Goal: Task Accomplishment & Management: Use online tool/utility

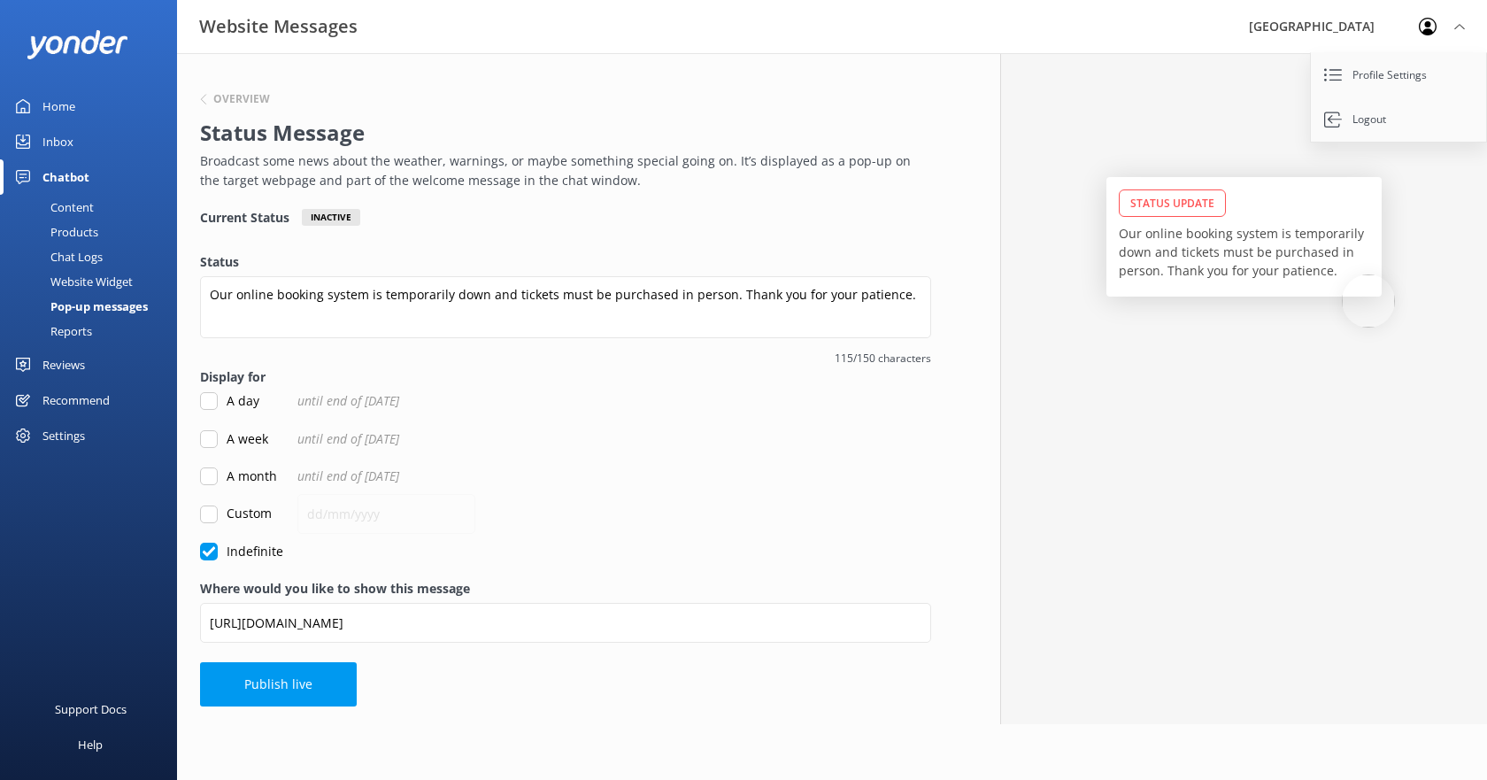
click at [208, 515] on input "Custom" at bounding box center [209, 514] width 18 height 18
checkbox input "true"
checkbox input "false"
click at [206, 441] on input "A week" at bounding box center [209, 439] width 18 height 18
checkbox input "true"
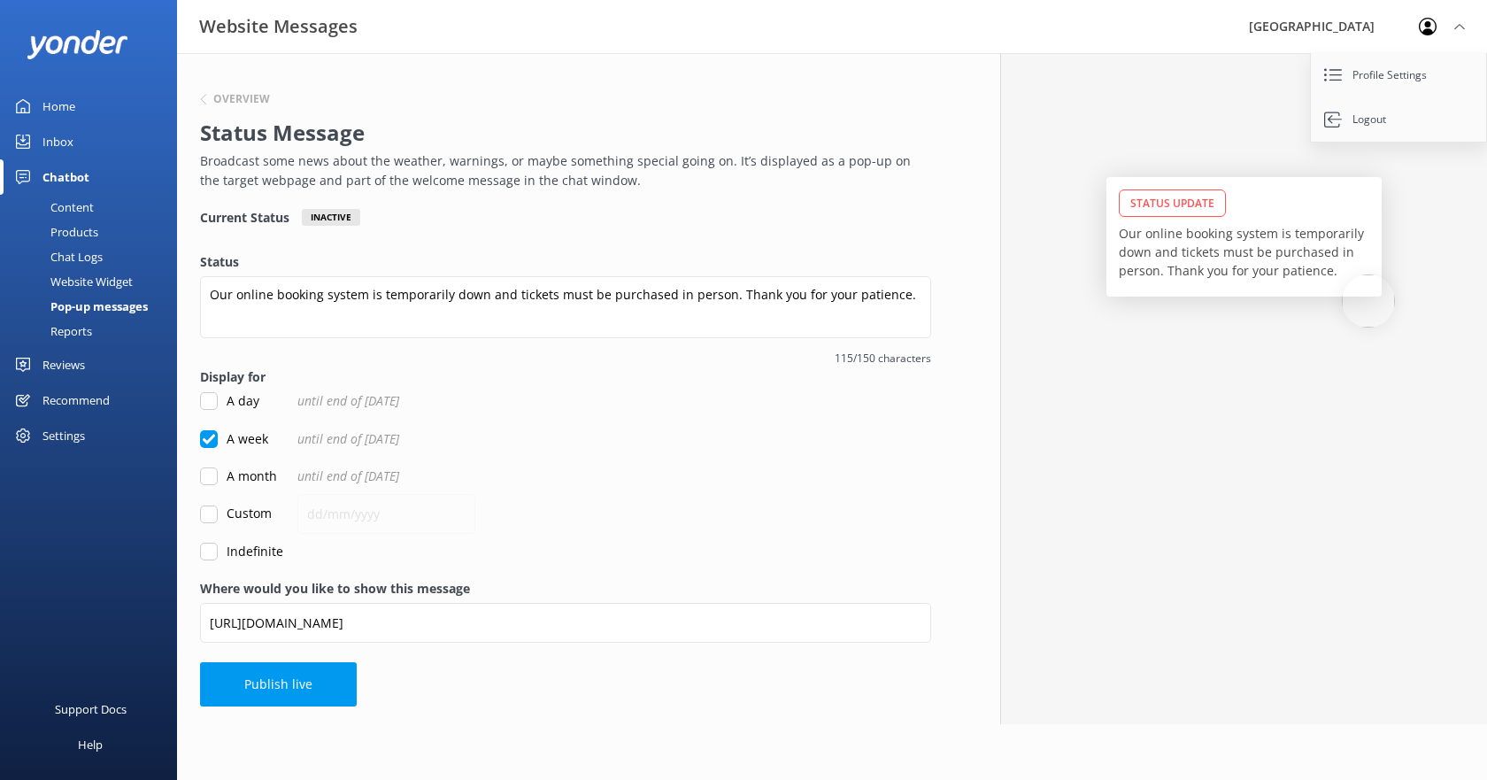
click at [204, 515] on input "Custom" at bounding box center [209, 514] width 18 height 18
checkbox input "true"
checkbox input "false"
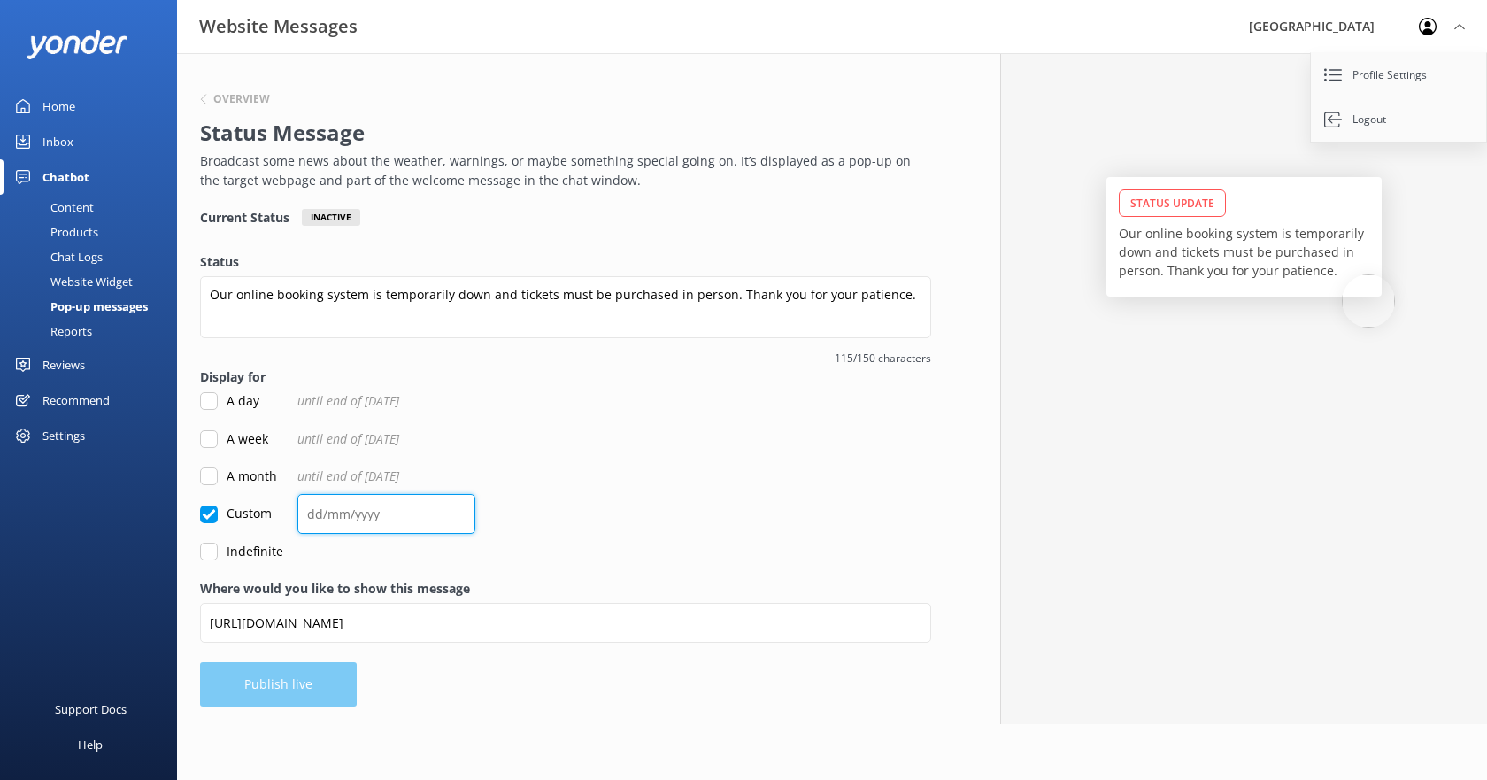
drag, startPoint x: 307, startPoint y: 515, endPoint x: 322, endPoint y: 514, distance: 15.1
click at [322, 514] on input "text" at bounding box center [386, 514] width 178 height 40
click at [245, 549] on label "Indefinite" at bounding box center [241, 551] width 83 height 19
click at [218, 549] on input "Indefinite" at bounding box center [209, 551] width 18 height 18
checkbox input "true"
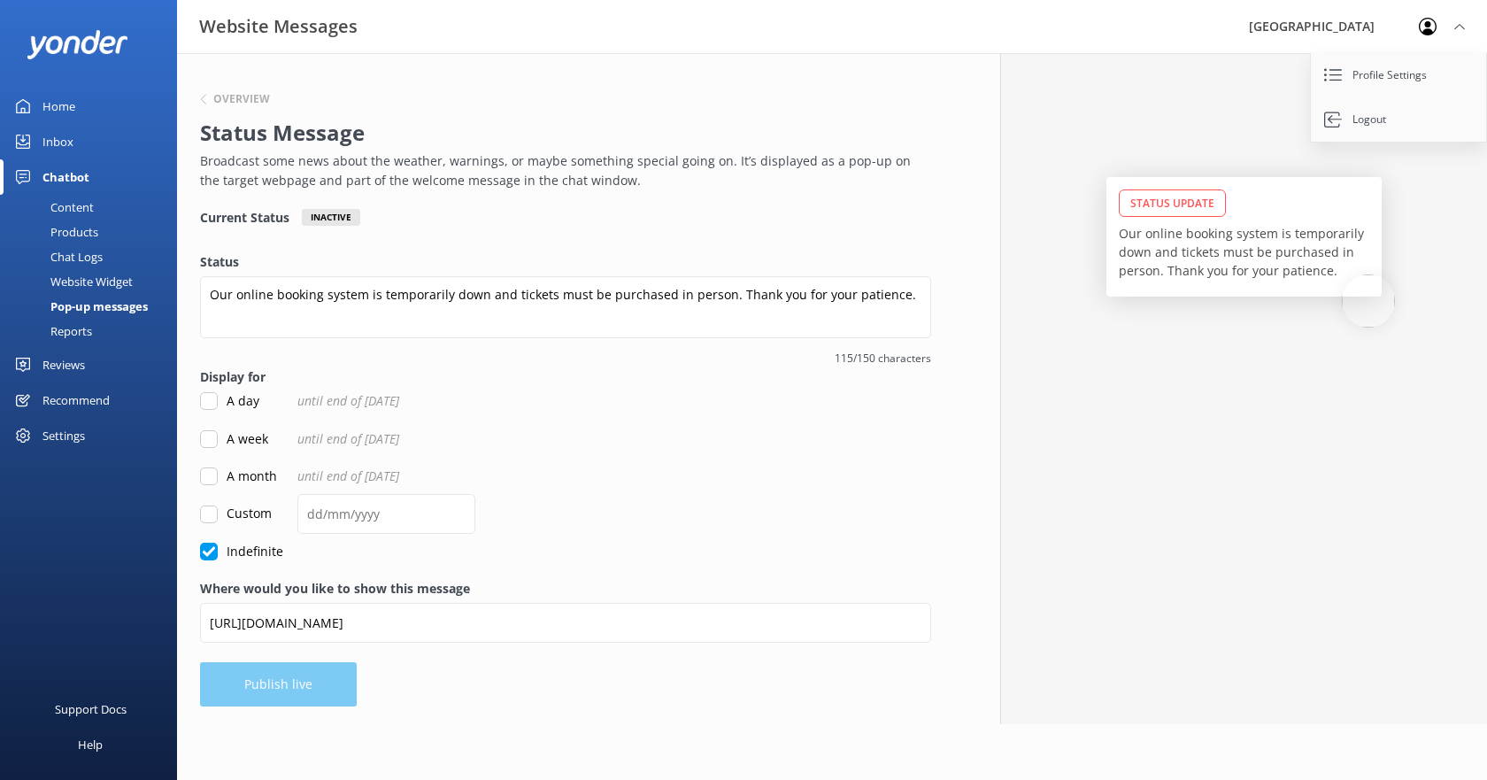
checkbox input "false"
click at [239, 402] on label "A day" at bounding box center [229, 400] width 59 height 19
click at [218, 402] on input "A day" at bounding box center [209, 401] width 18 height 18
checkbox input "true"
checkbox input "false"
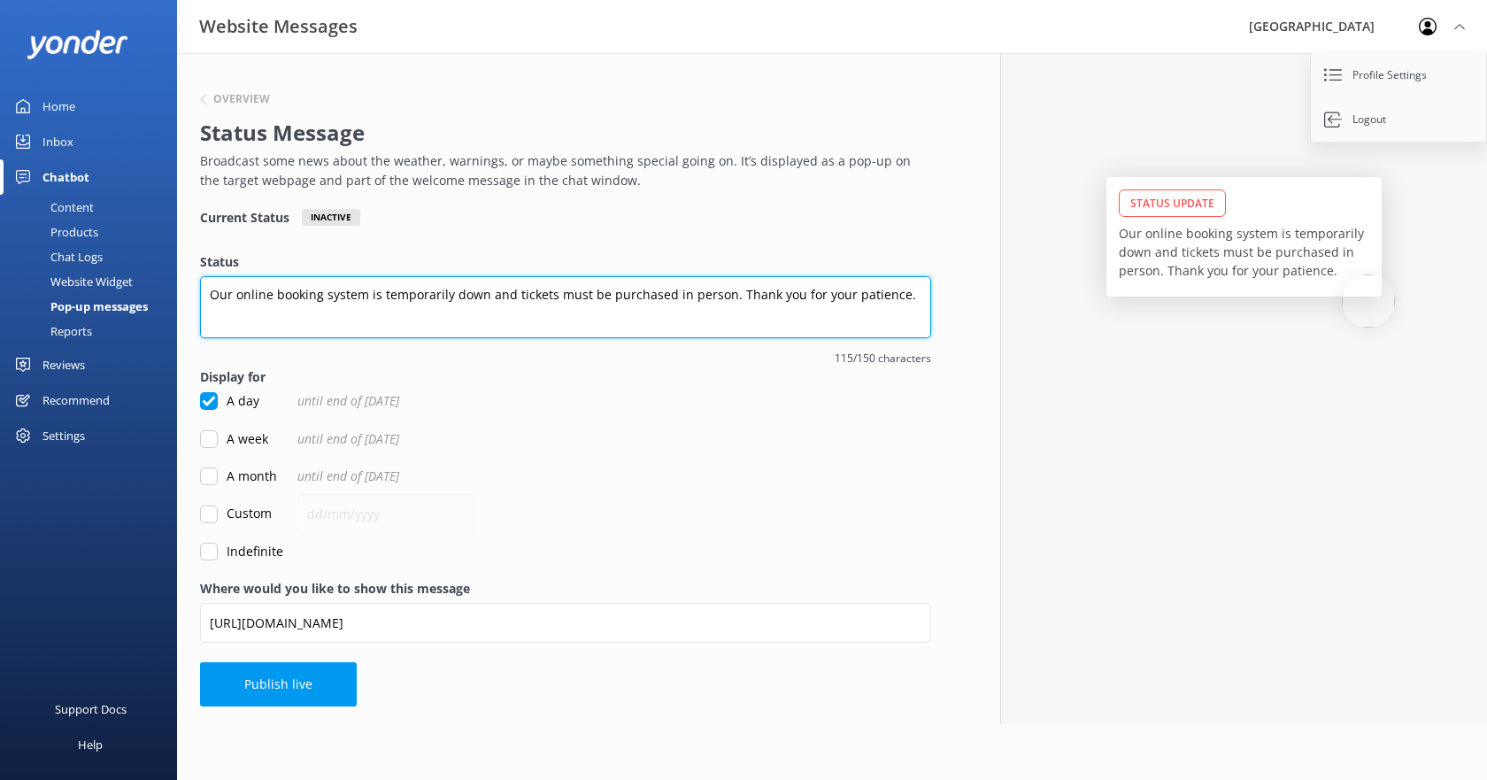
click at [211, 293] on textarea "Our online booking system is temporarily down and tickets must be purchased in …" at bounding box center [565, 307] width 731 height 62
click at [485, 297] on textarea "Our online booking system is temporarily down and tickets must be purchased in …" at bounding box center [565, 307] width 731 height 62
click at [714, 294] on textarea "Our online booking system is temporarily down as we move to a new booking syste…" at bounding box center [565, 307] width 731 height 62
click at [248, 314] on textarea "Our online booking system is temporarily down as we move to a new booking syste…" at bounding box center [565, 307] width 731 height 62
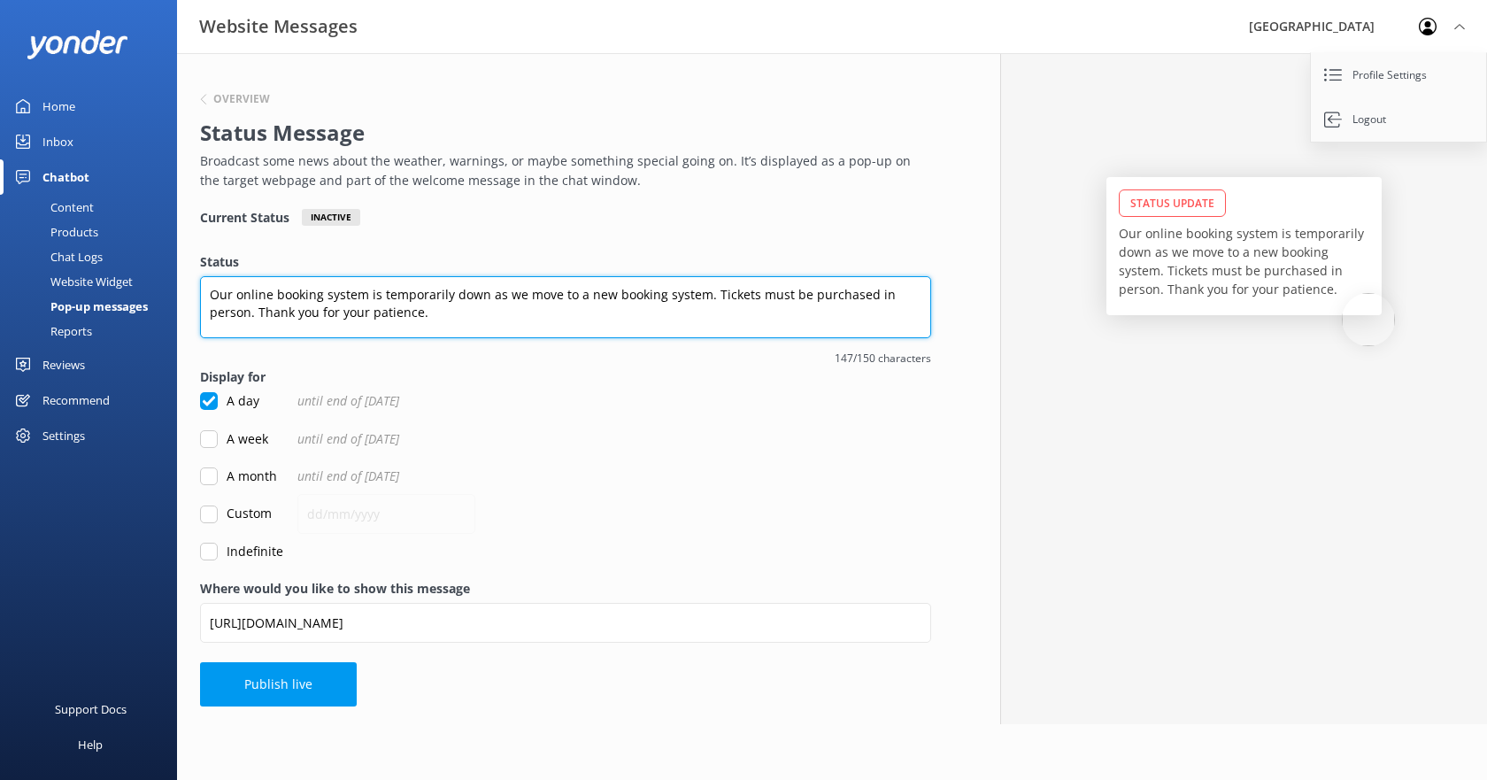
click at [456, 318] on textarea "Our online booking system is temporarily down as we move to a new booking syste…" at bounding box center [565, 307] width 731 height 62
click at [435, 312] on textarea "Our online booking system is temporarily down as we move to a new booking syste…" at bounding box center [565, 307] width 731 height 62
type textarea "Our online booking system is temporarily down as we move to a new booking syste…"
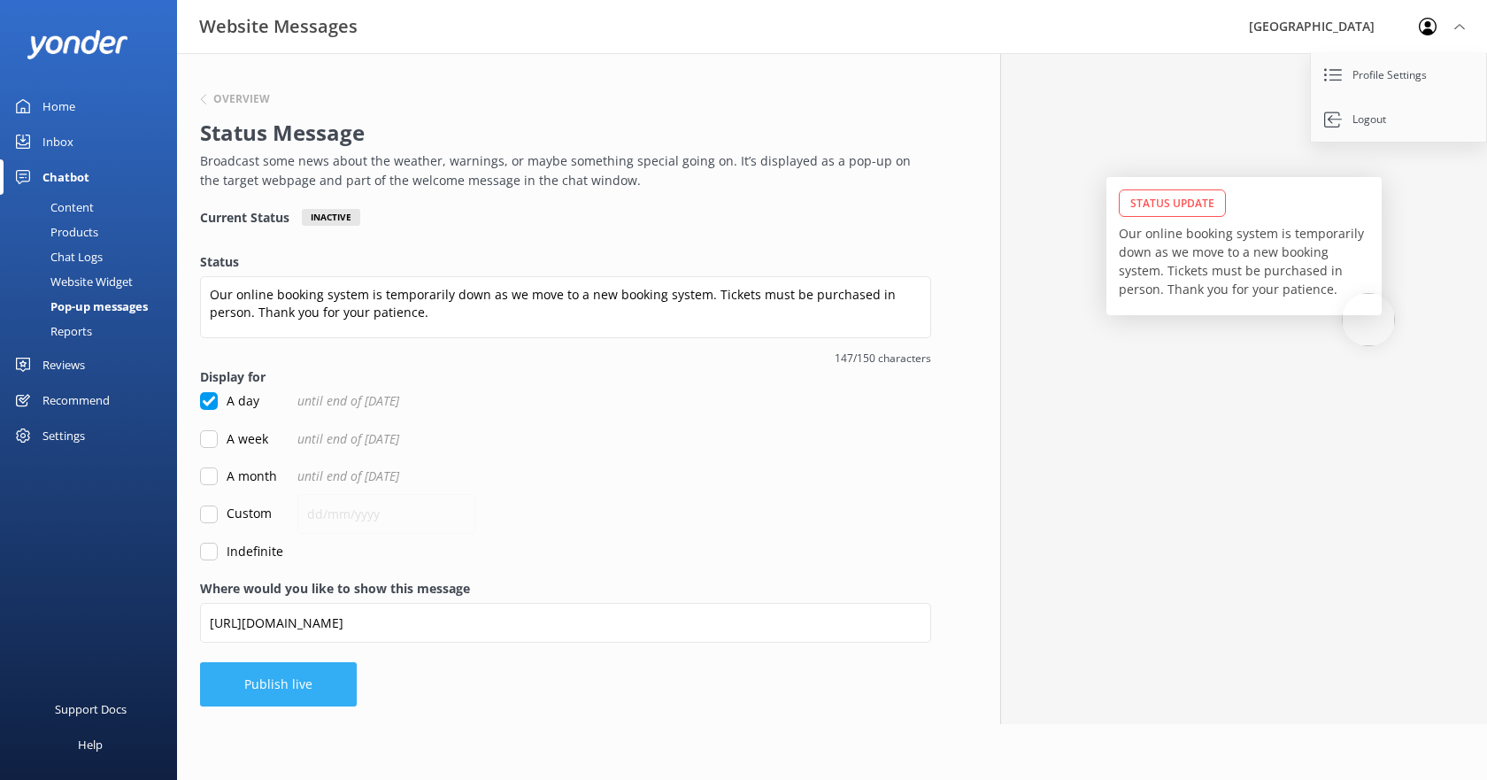
click at [288, 692] on button "Publish live" at bounding box center [278, 684] width 157 height 44
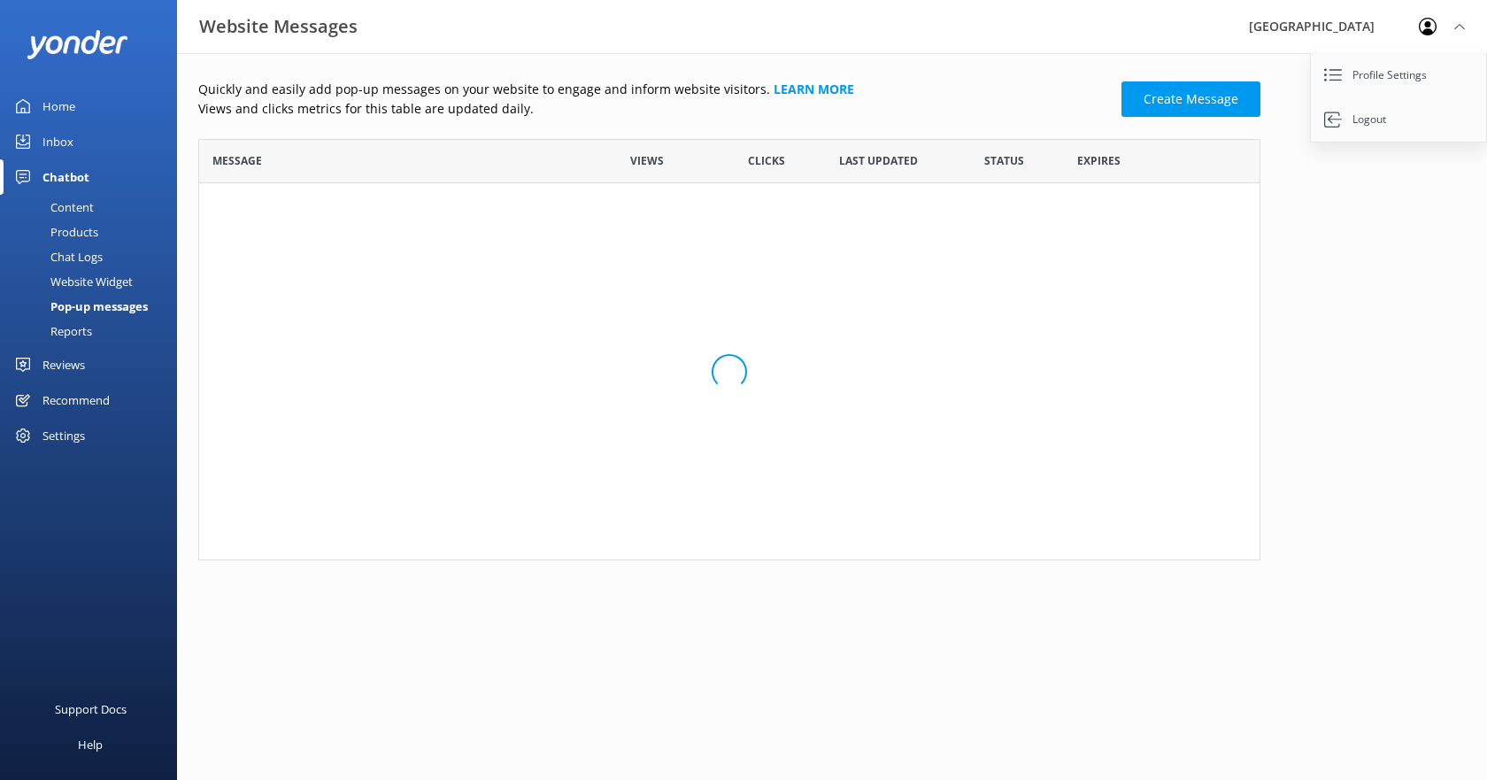
scroll to position [258, 1049]
